Goal: Communication & Community: Answer question/provide support

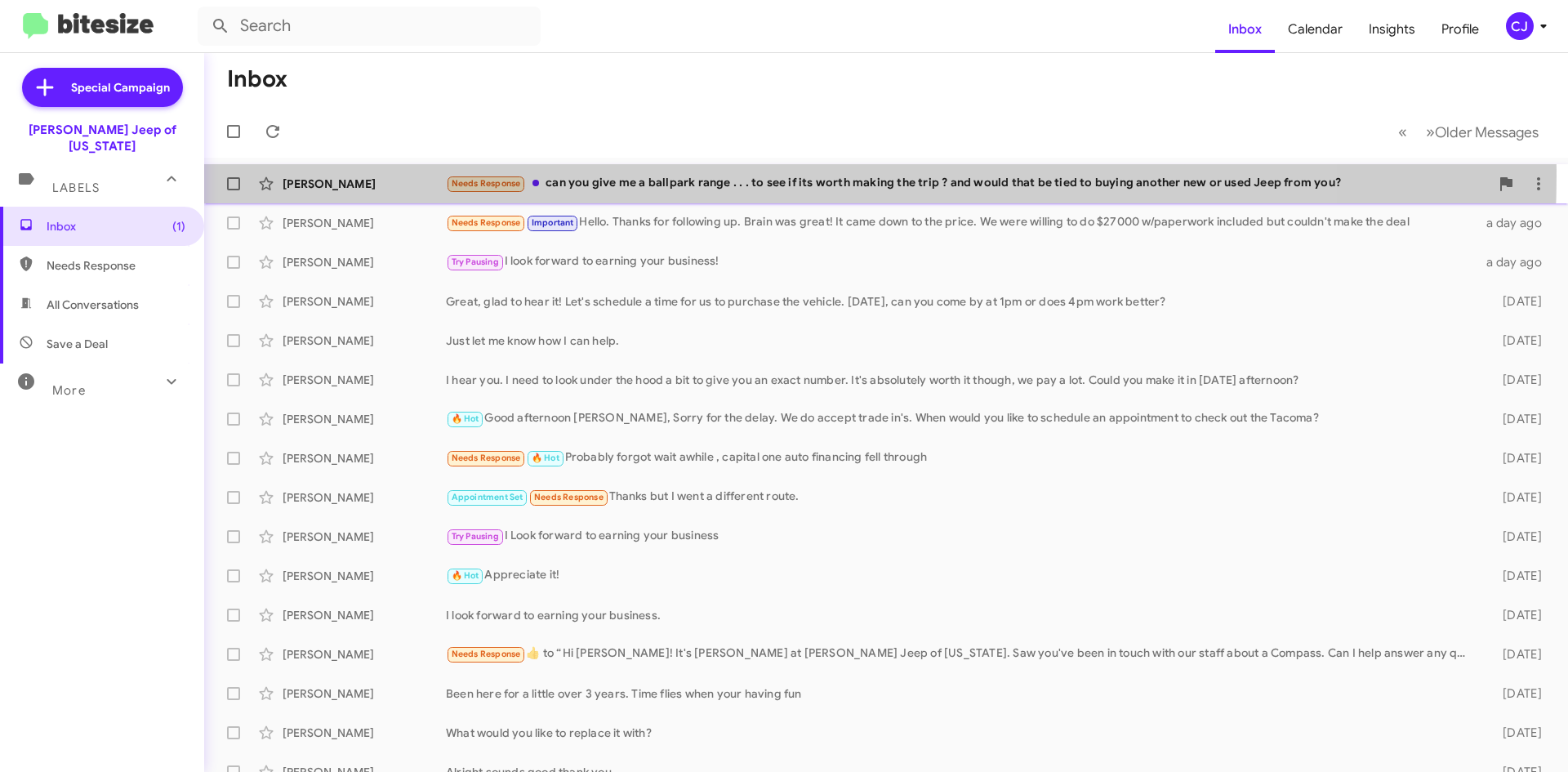
click at [720, 175] on div "Needs Response can you give me a ballpark range . . . to see if its worth makin…" at bounding box center [968, 183] width 1044 height 19
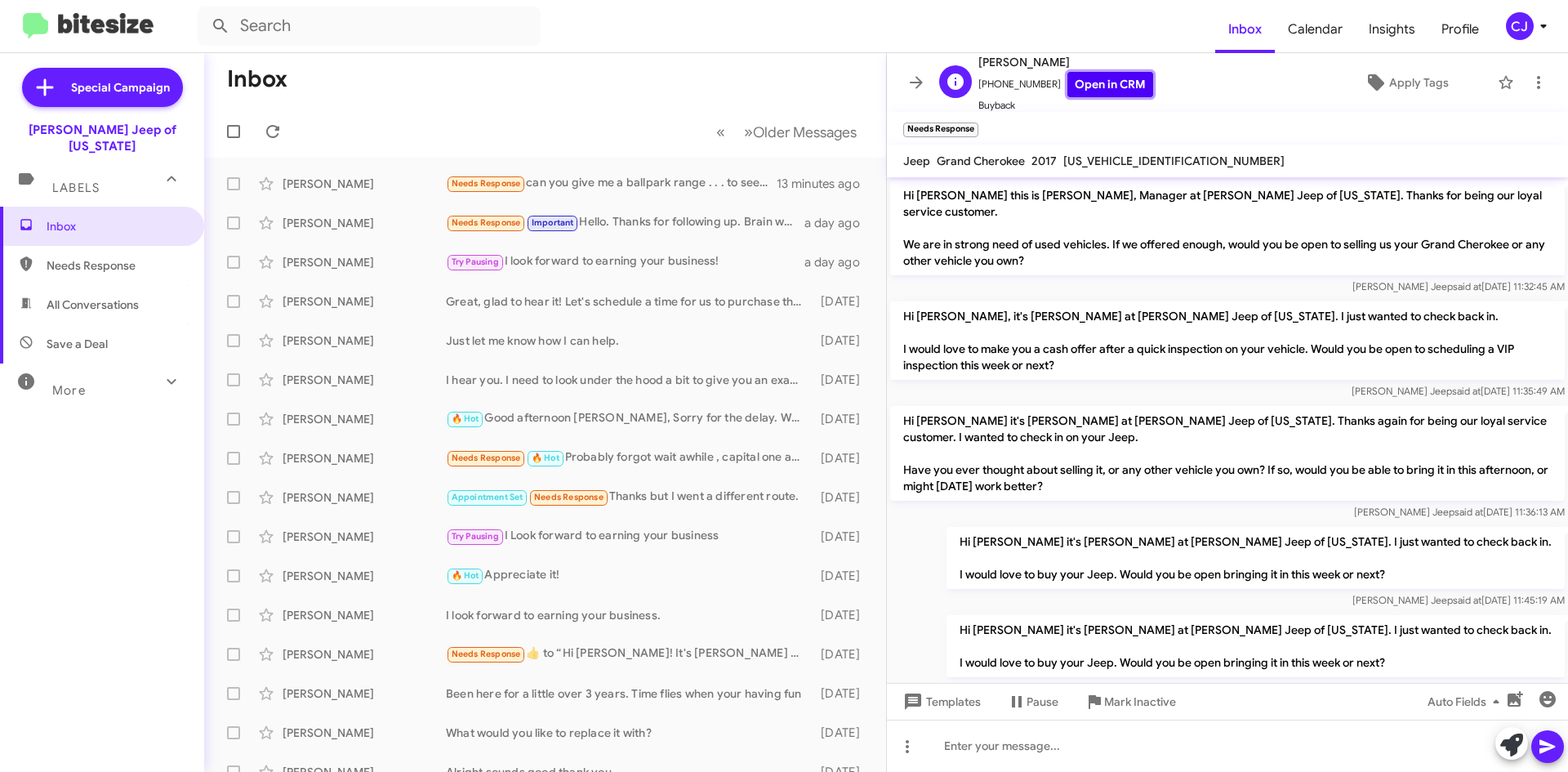
click at [1097, 83] on link "Open in CRM" at bounding box center [1111, 84] width 86 height 26
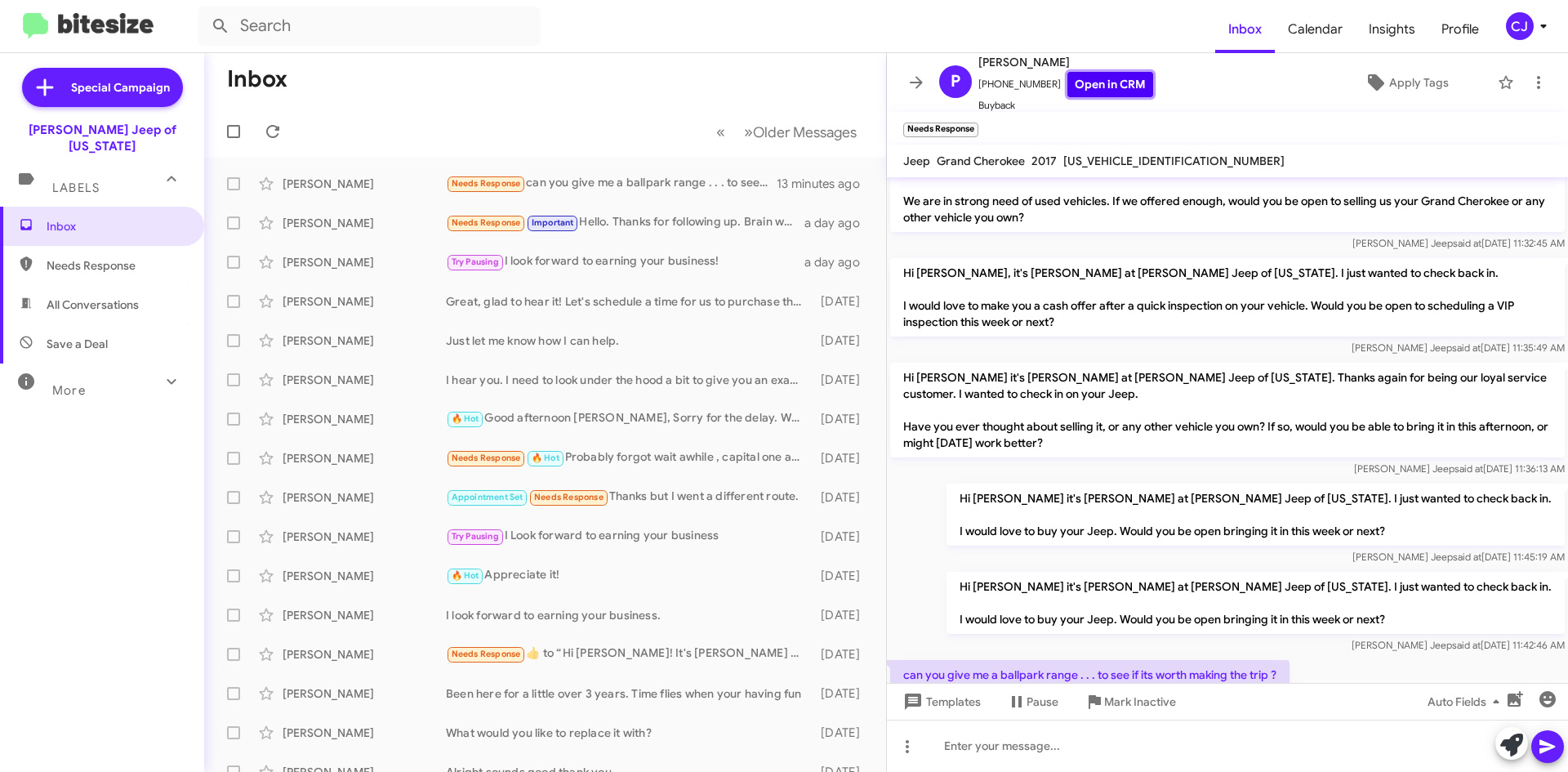
scroll to position [113, 0]
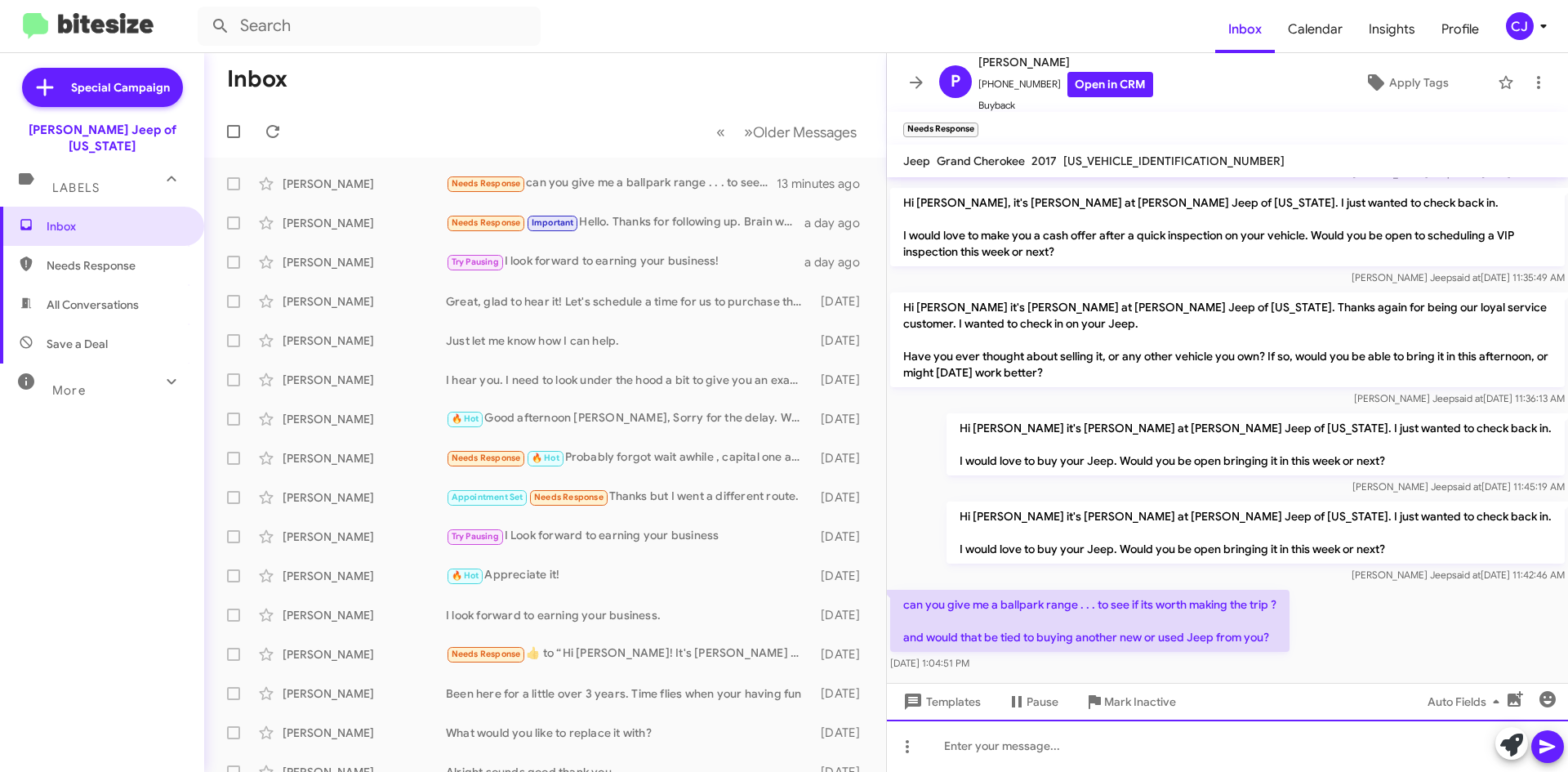
click at [982, 750] on div at bounding box center [1227, 745] width 681 height 52
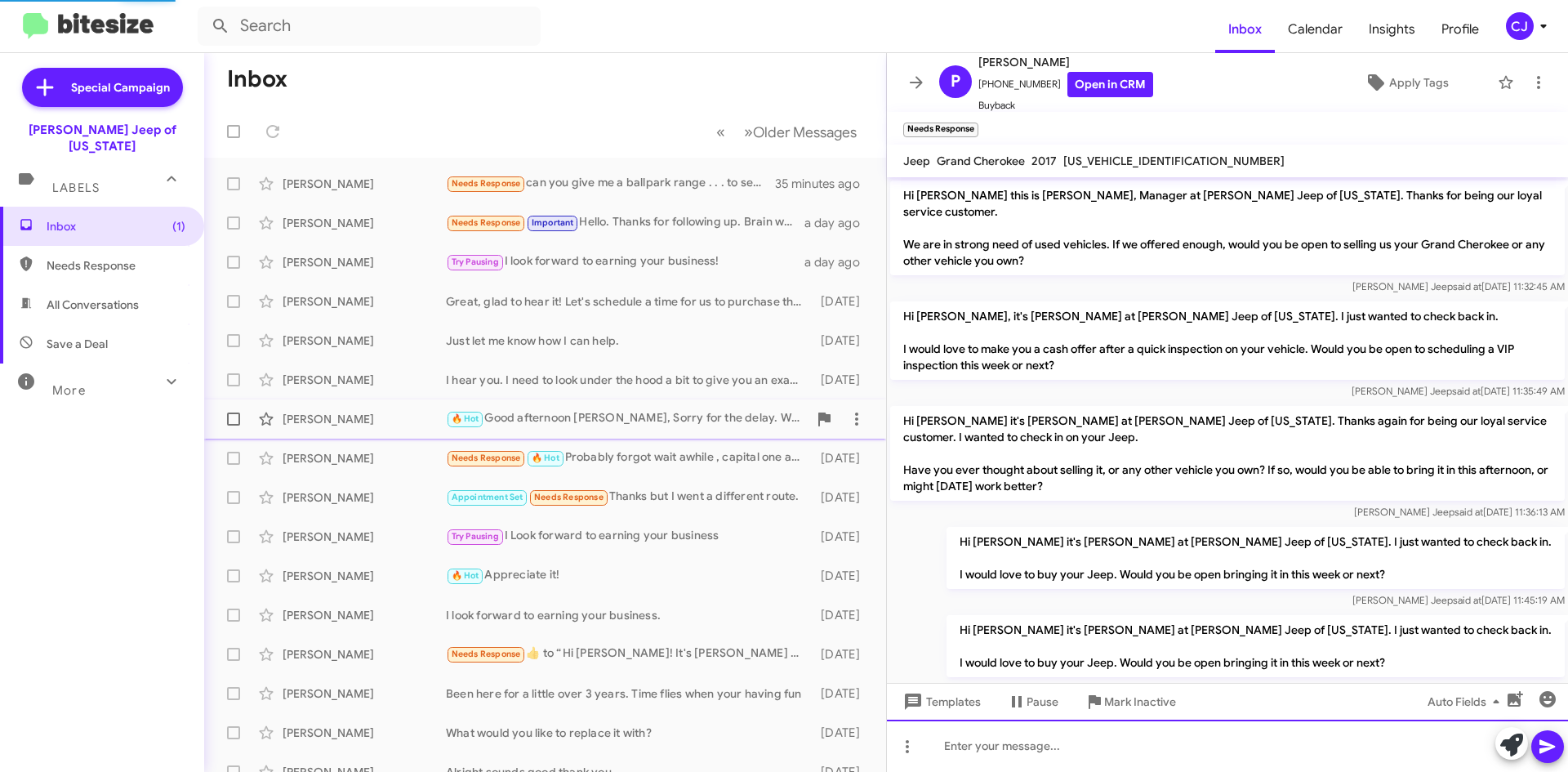
scroll to position [265, 0]
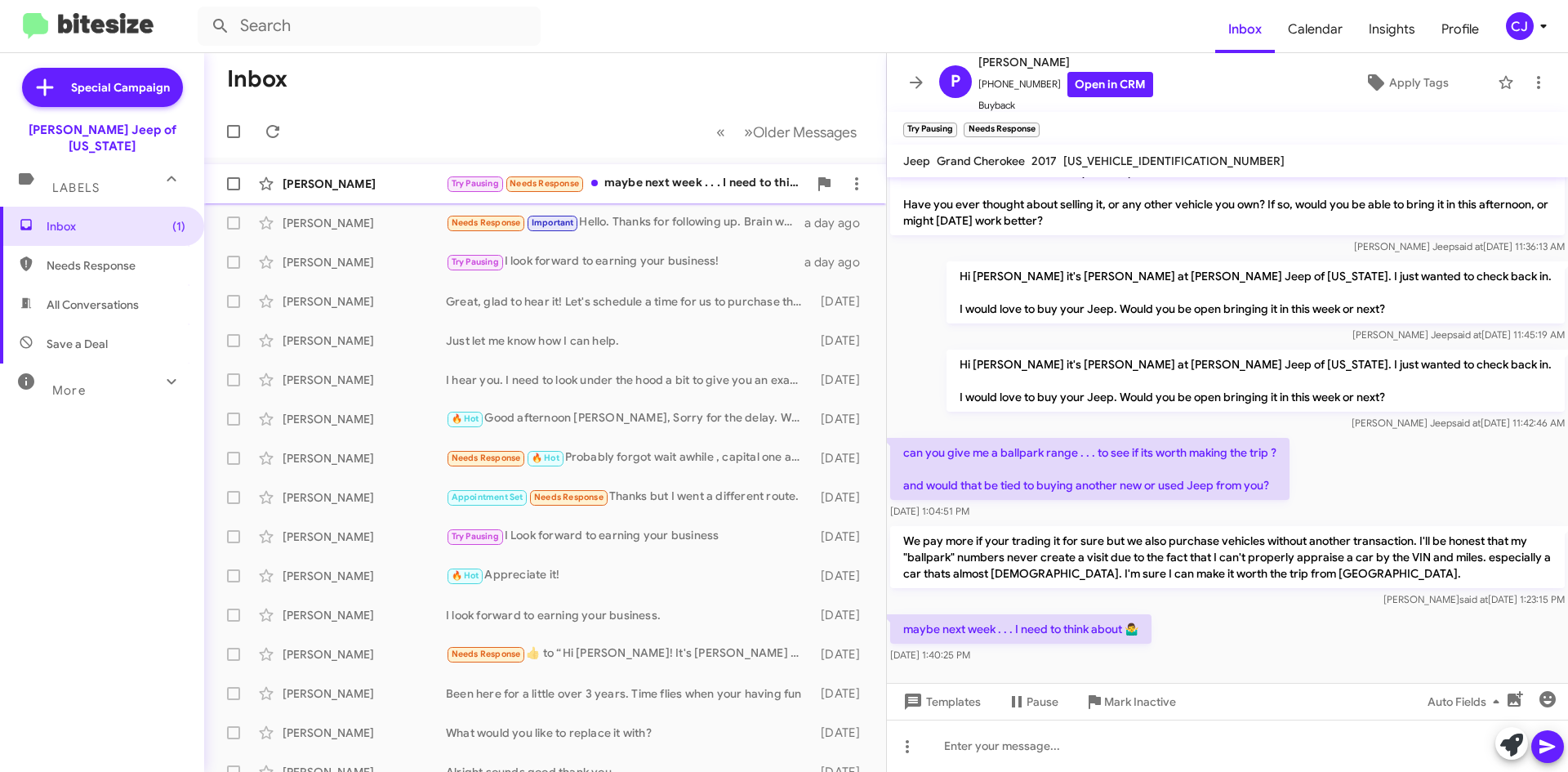
click at [662, 173] on div "[PERSON_NAME] Try Pausing Needs Response maybe next week . . . I need to think …" at bounding box center [545, 184] width 656 height 33
click at [1556, 698] on icon "button" at bounding box center [1547, 699] width 20 height 20
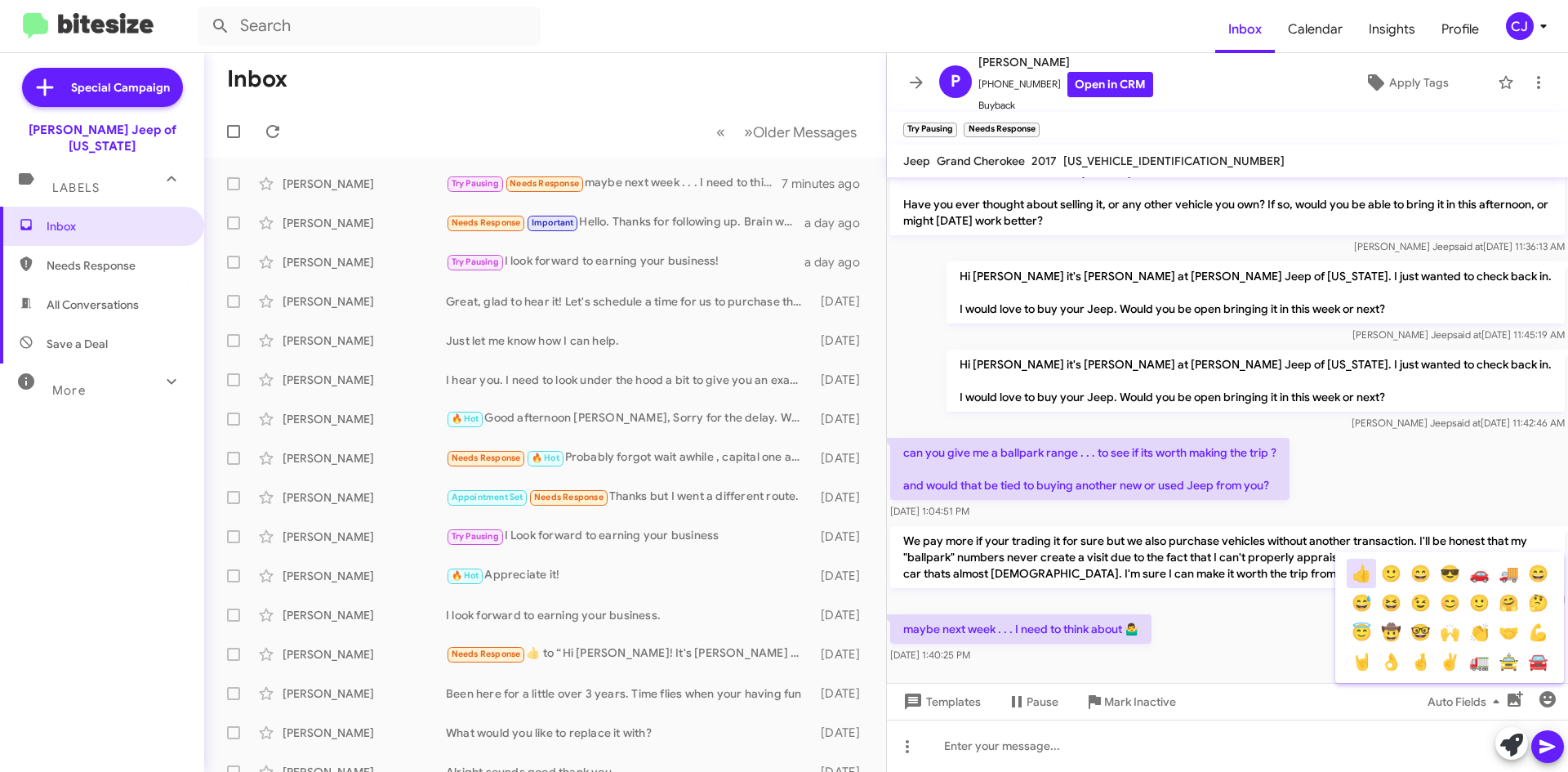
click at [1360, 572] on button "👍" at bounding box center [1362, 573] width 30 height 30
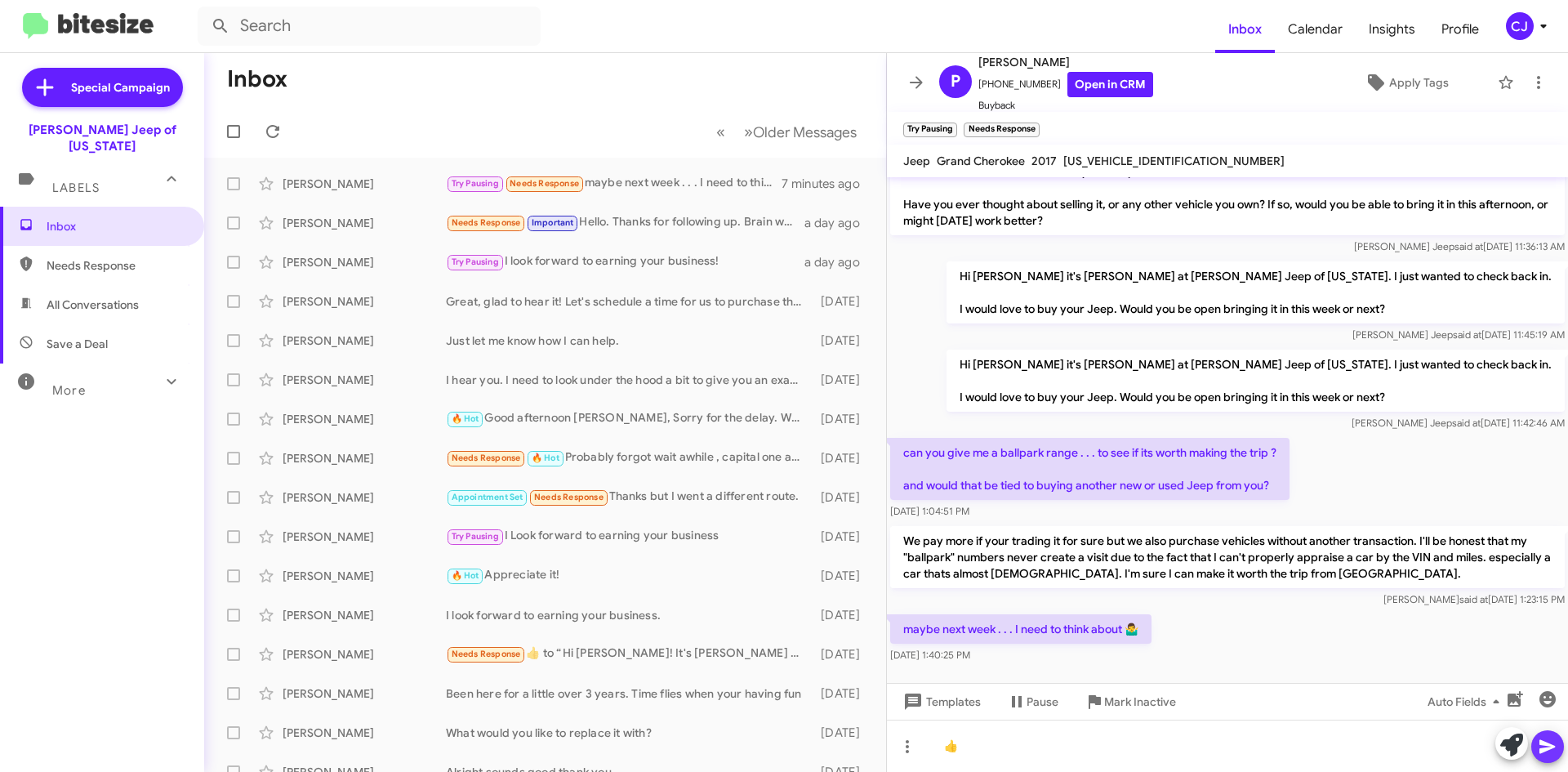
click at [1551, 744] on icon at bounding box center [1547, 746] width 20 height 20
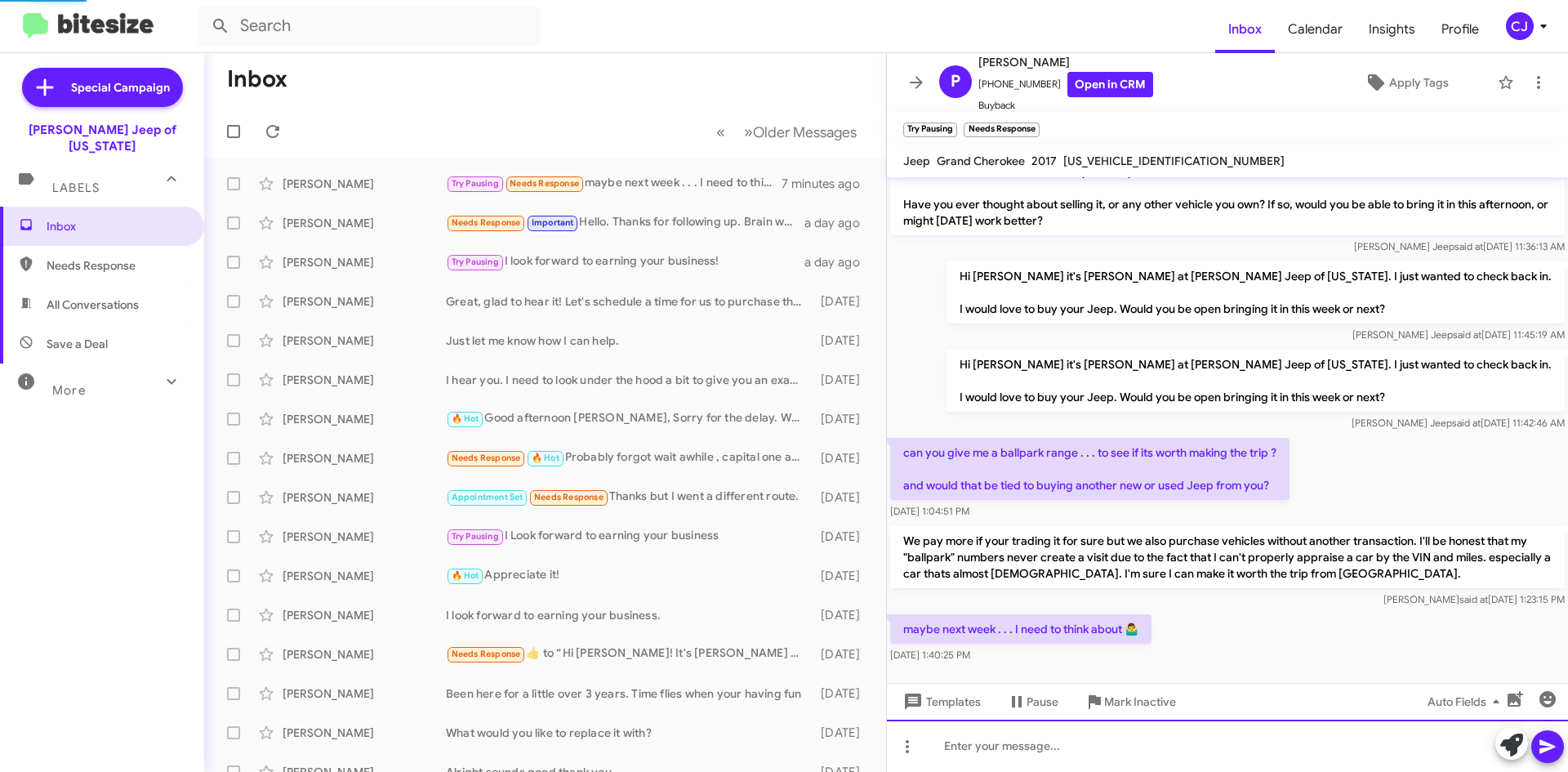
scroll to position [0, 0]
